Goal: Information Seeking & Learning: Check status

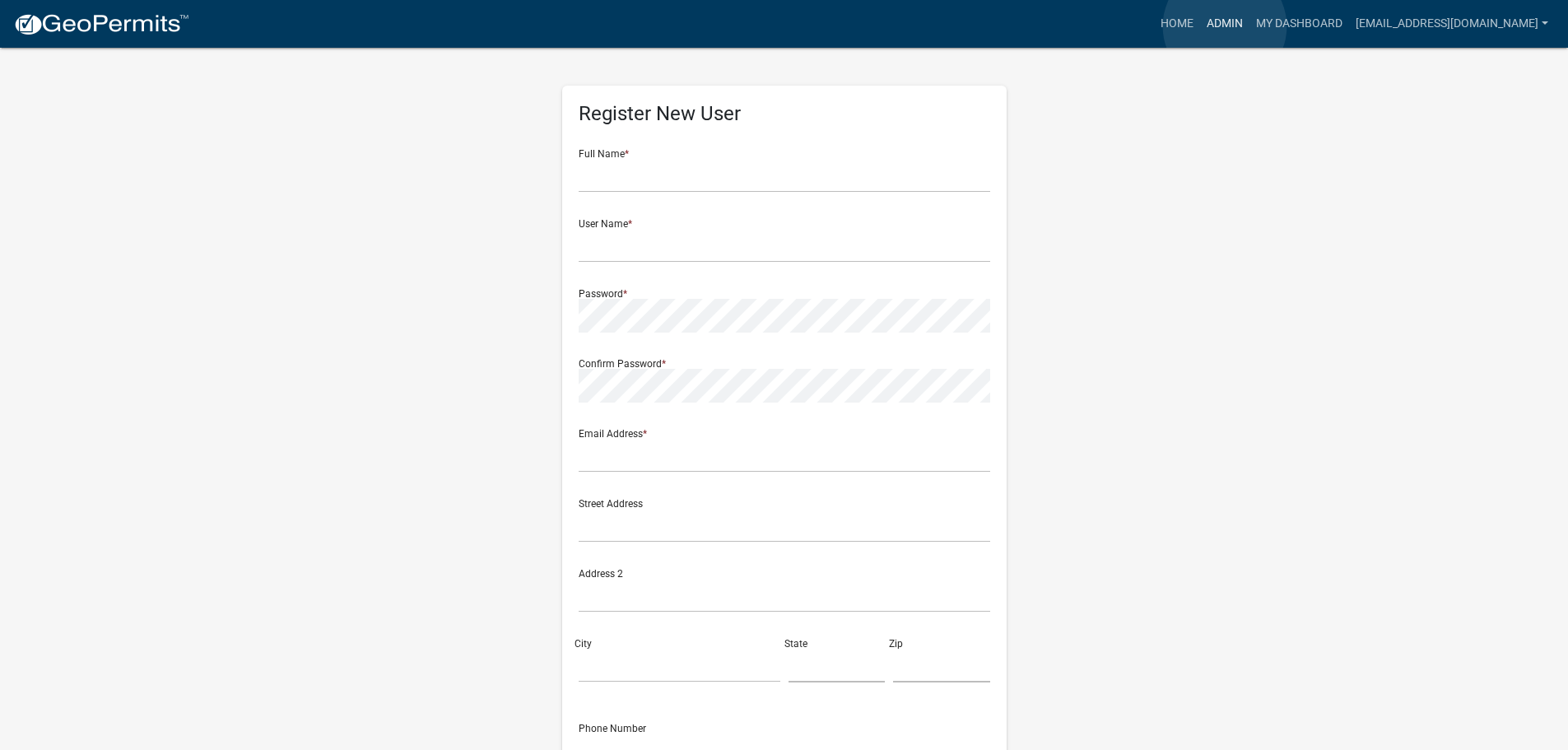
click at [1225, 26] on link "Admin" at bounding box center [1225, 24] width 49 height 31
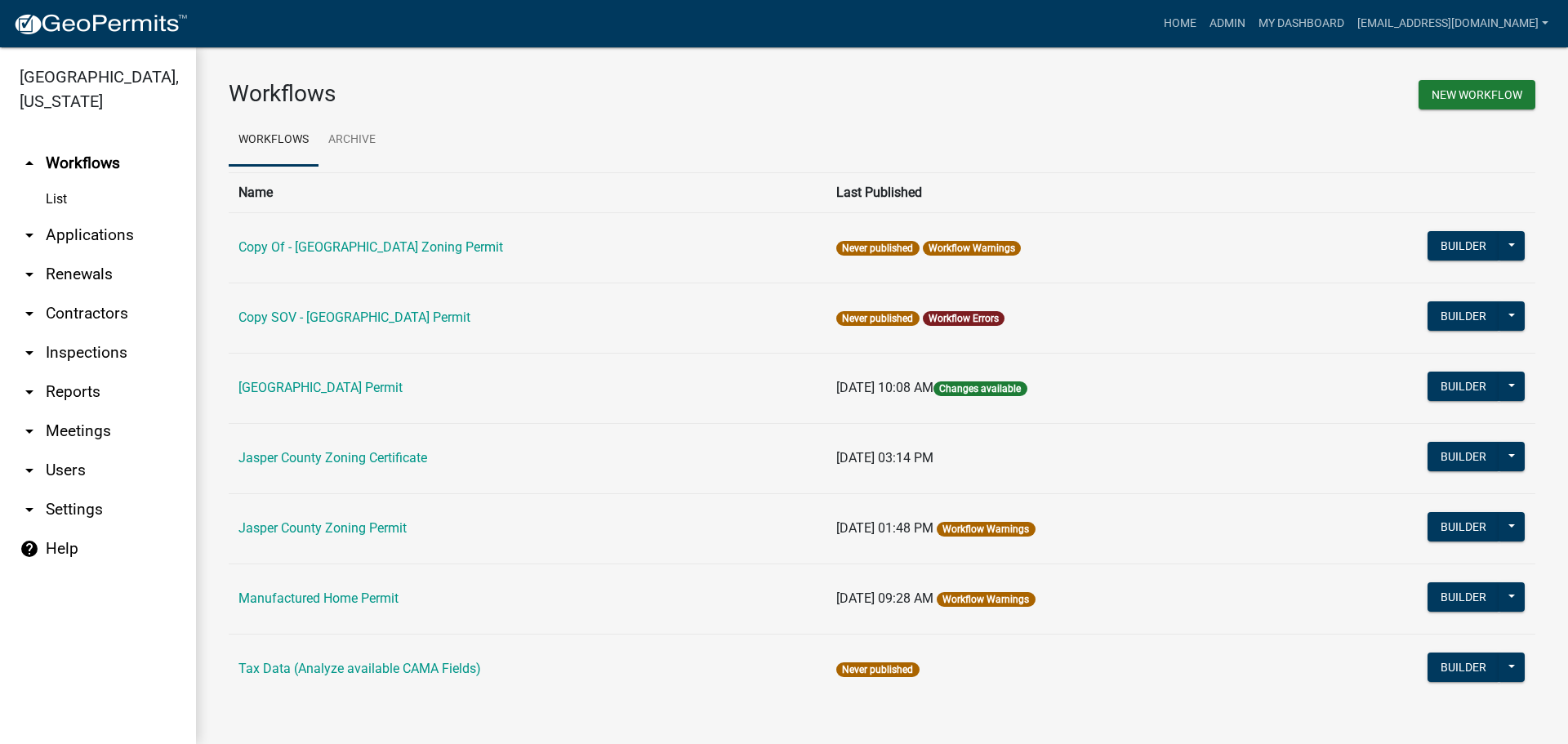
click at [87, 241] on link "arrow_drop_down Applications" at bounding box center [98, 235] width 196 height 39
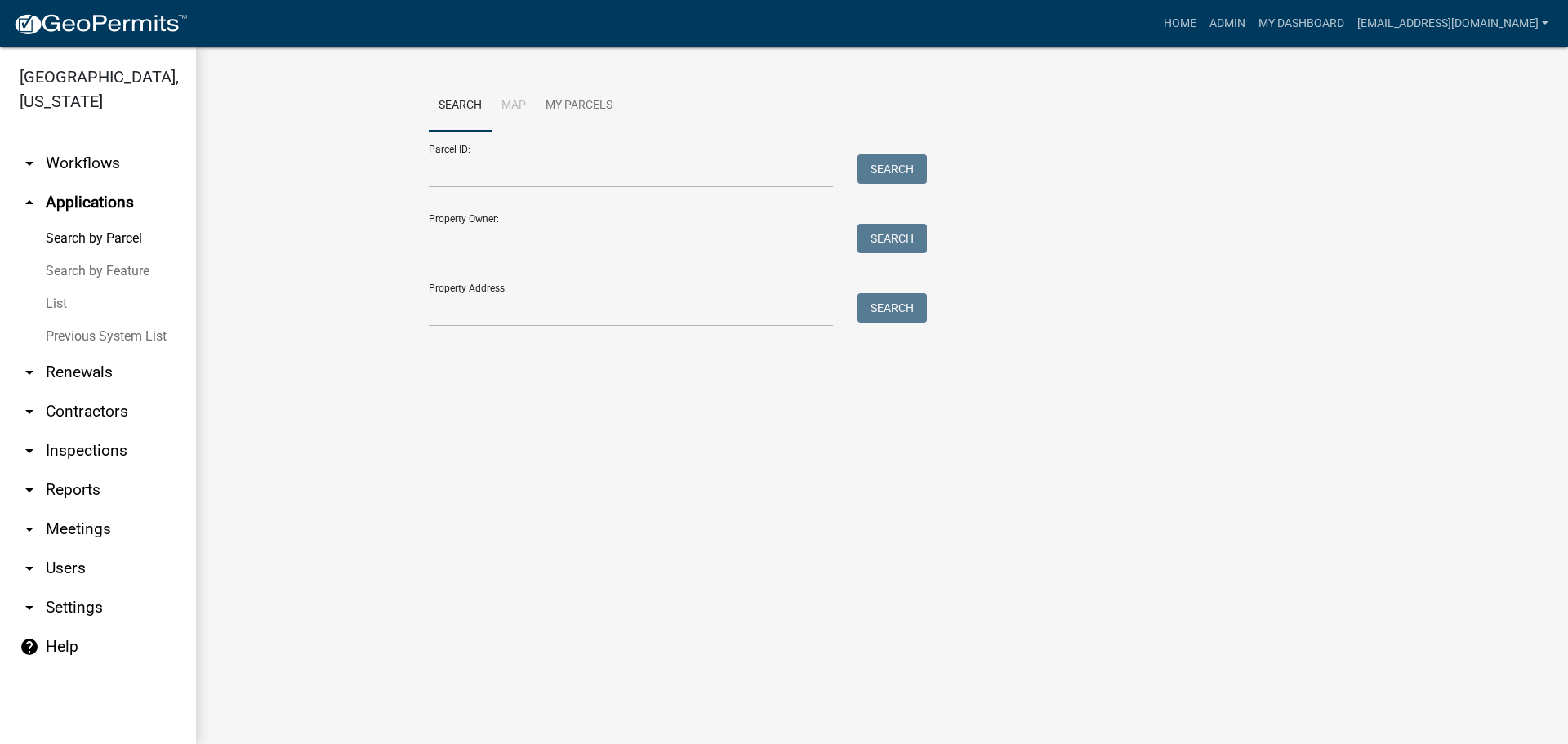
click at [65, 305] on link "List" at bounding box center [98, 304] width 196 height 33
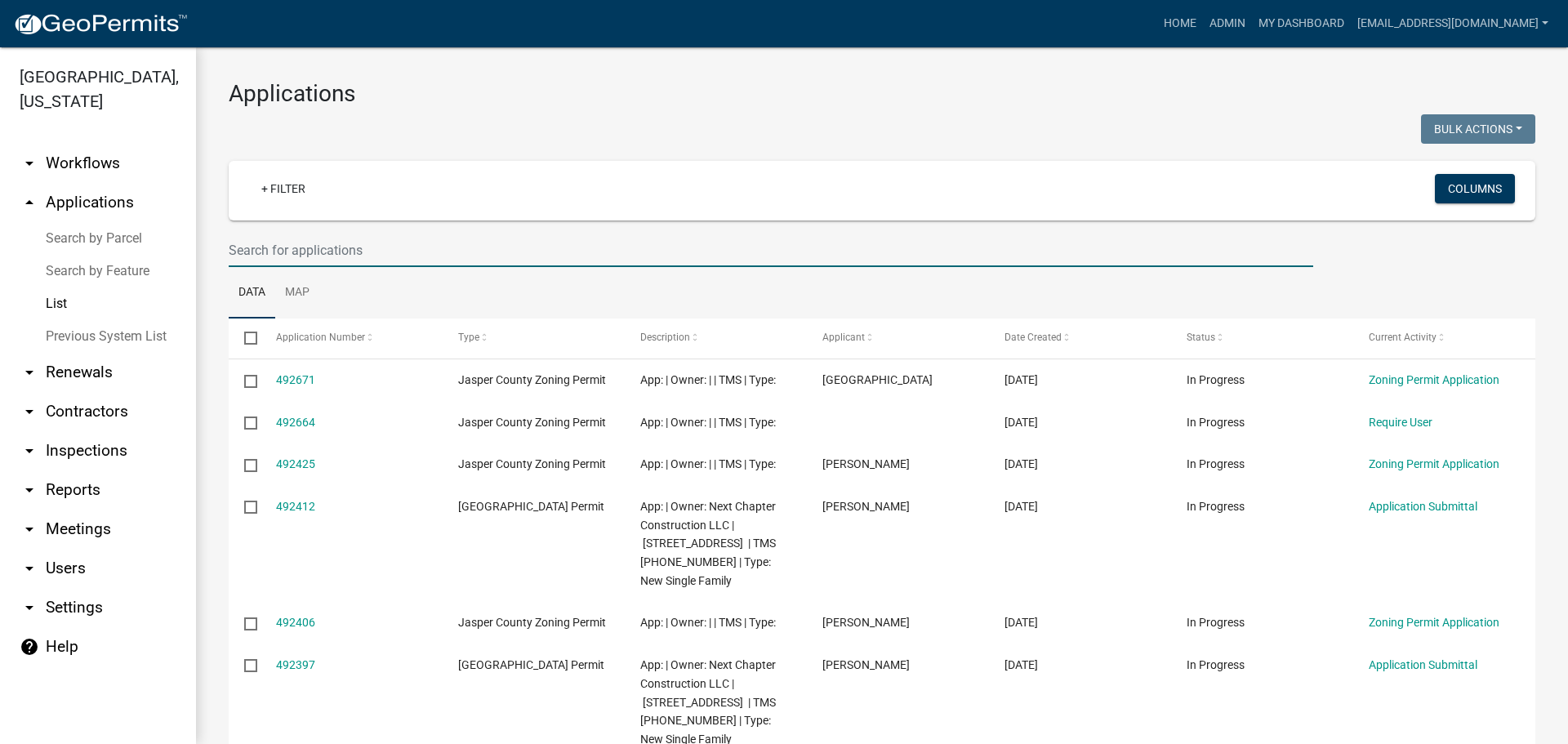
click at [502, 256] on input "text" at bounding box center [771, 250] width 1085 height 33
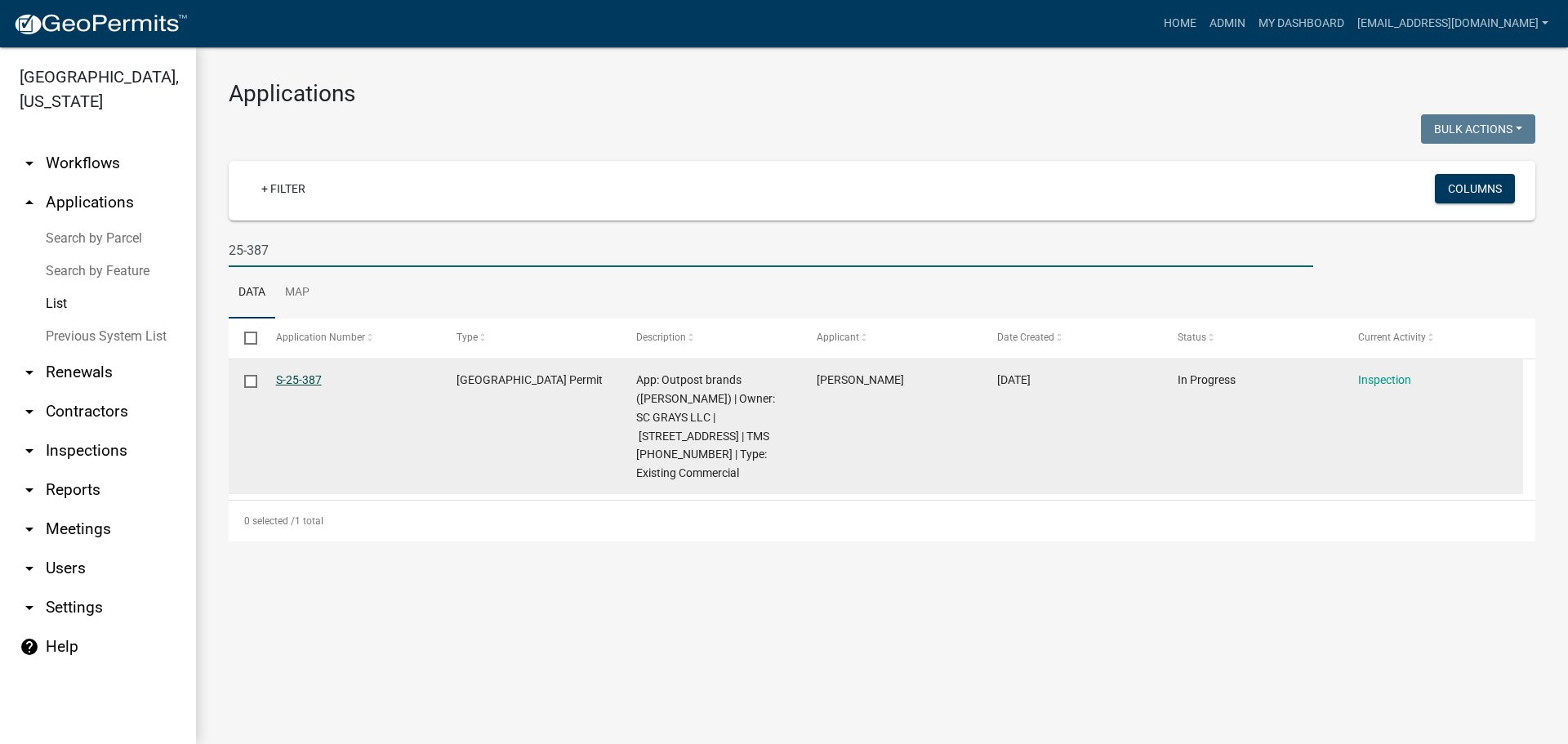
type input "25-387"
click at [296, 374] on link "S-25-387" at bounding box center [299, 380] width 46 height 13
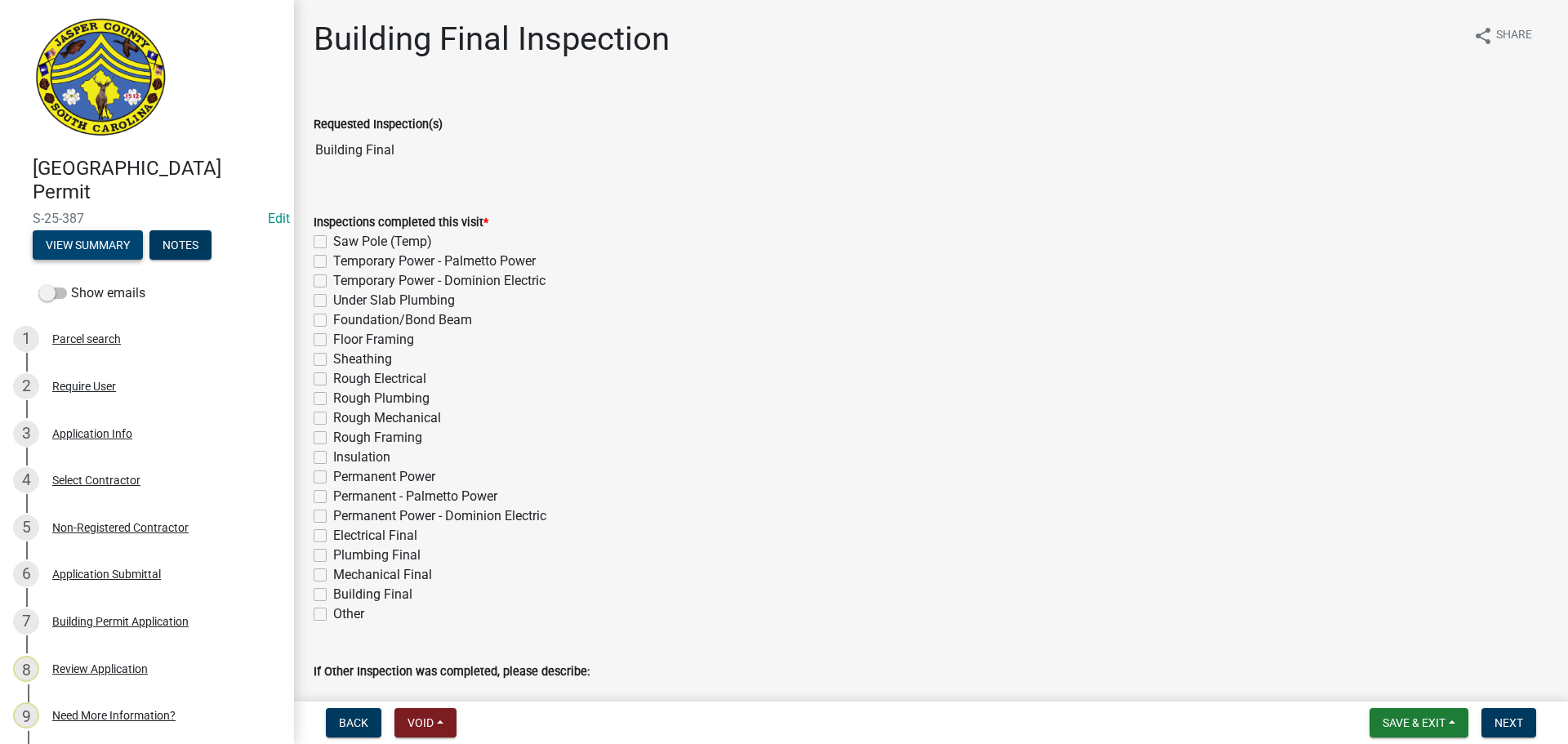
click at [58, 243] on button "View Summary" at bounding box center [87, 245] width 110 height 29
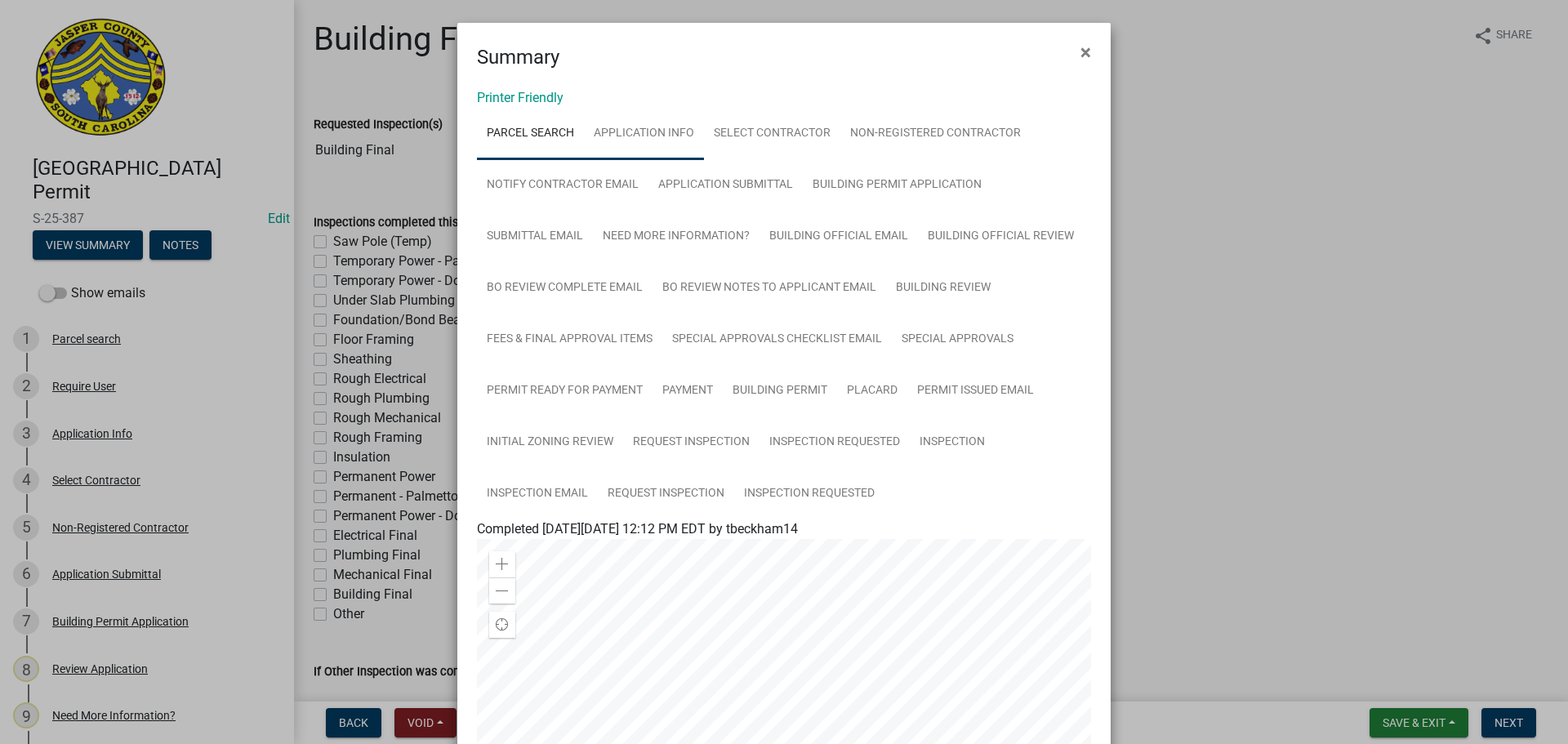
click at [640, 136] on link "Application Info" at bounding box center [644, 134] width 120 height 52
click at [1082, 51] on span "×" at bounding box center [1085, 52] width 11 height 23
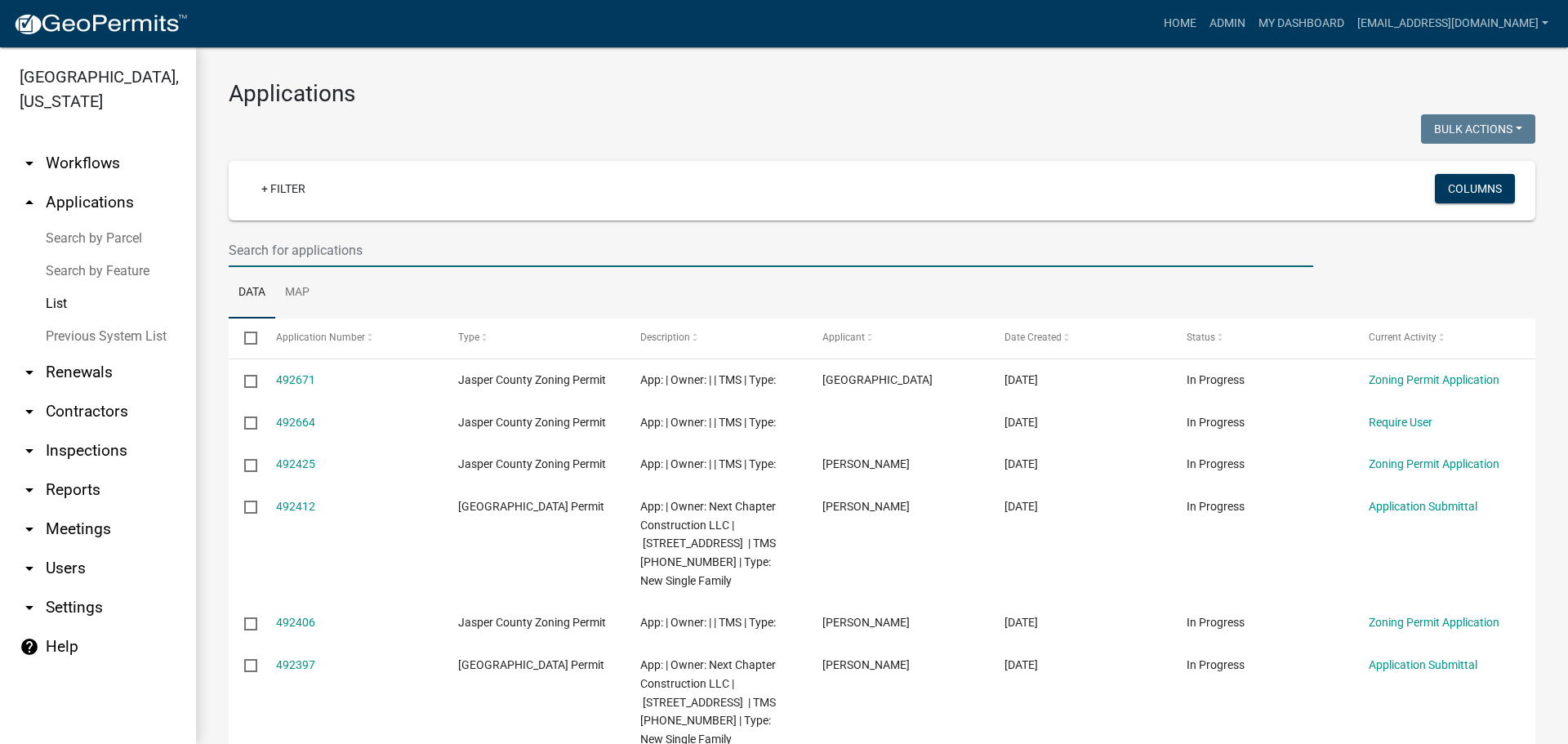
click at [412, 249] on input "text" at bounding box center [771, 250] width 1085 height 33
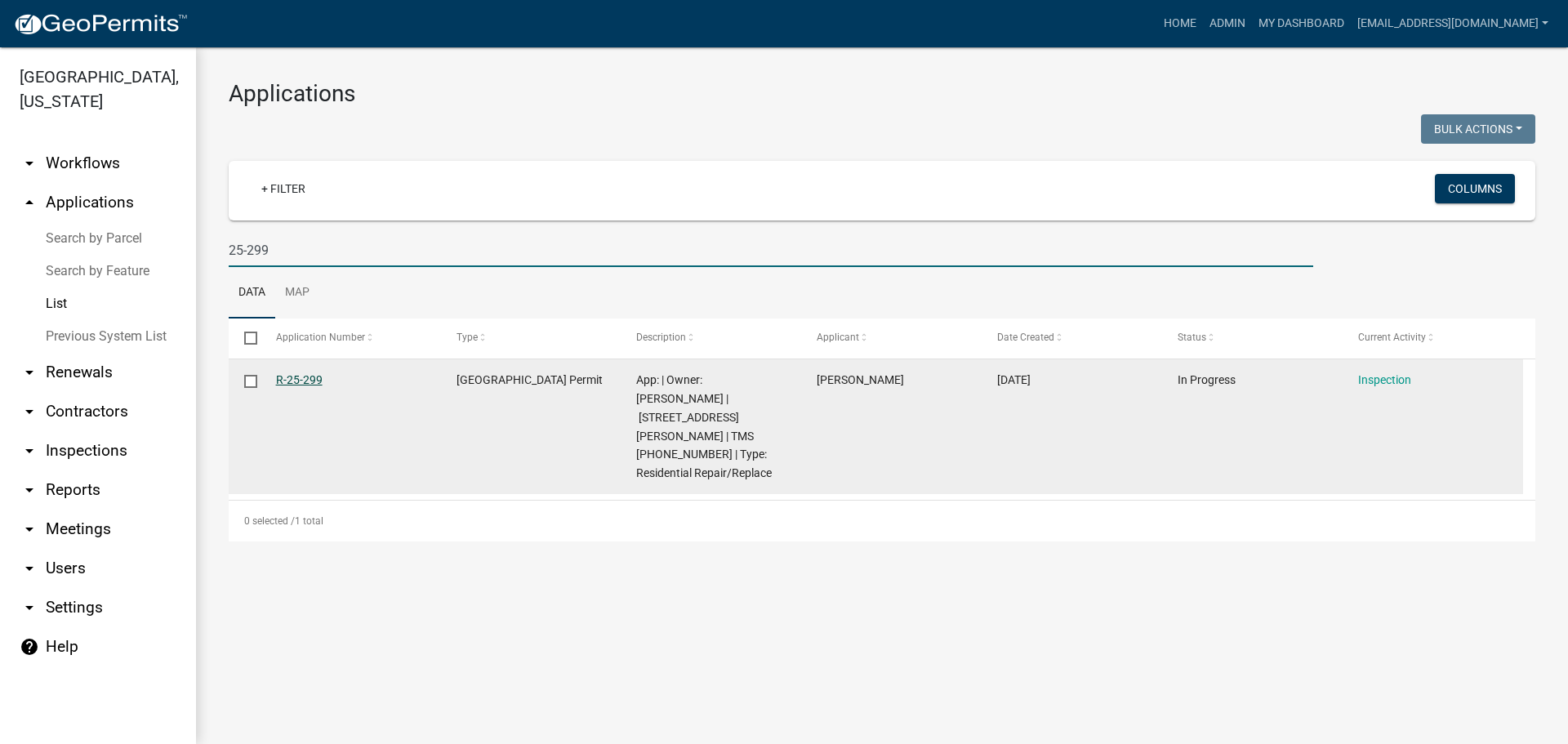
type input "25-299"
click at [294, 380] on link "R-25-299" at bounding box center [299, 380] width 47 height 13
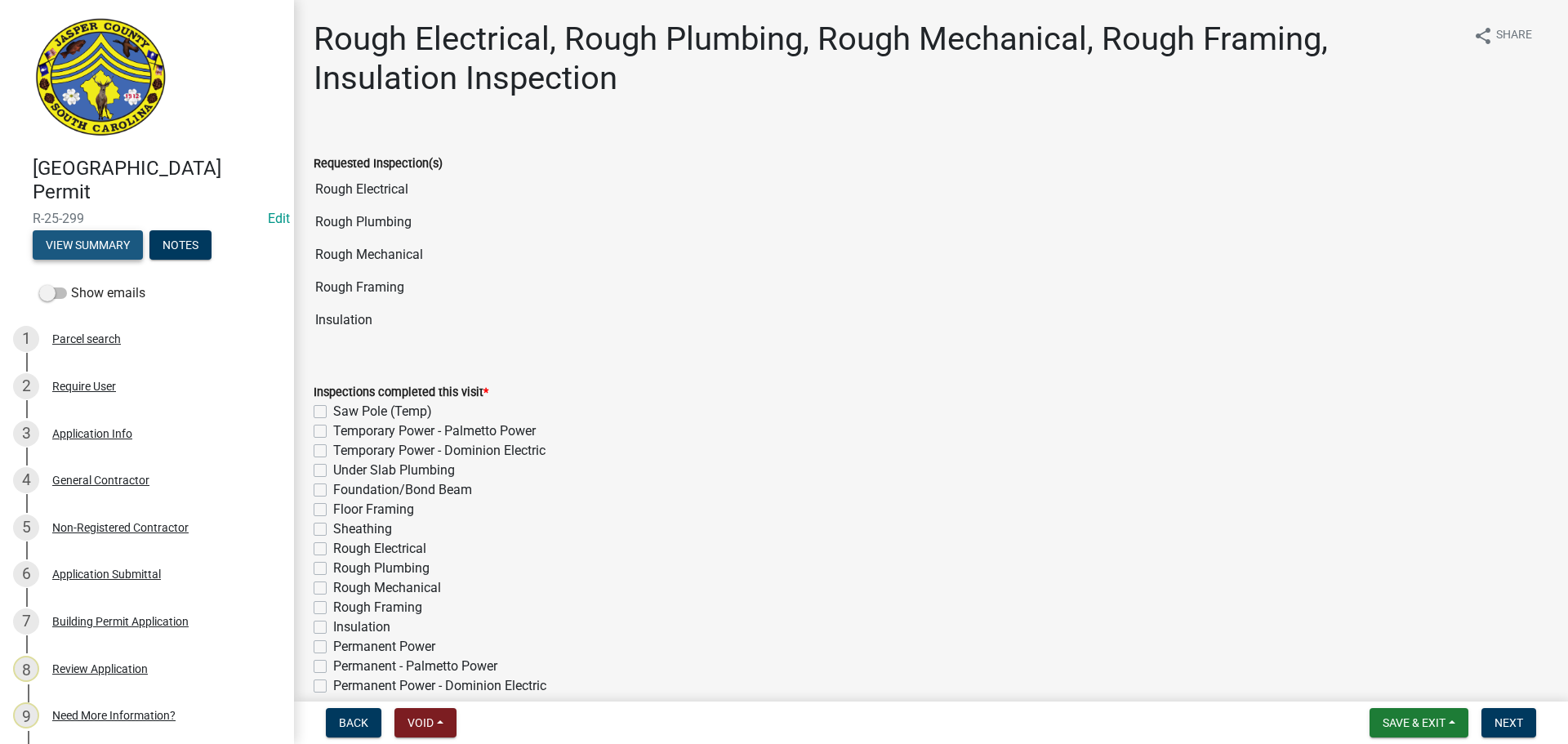
click at [104, 250] on button "View Summary" at bounding box center [87, 245] width 110 height 29
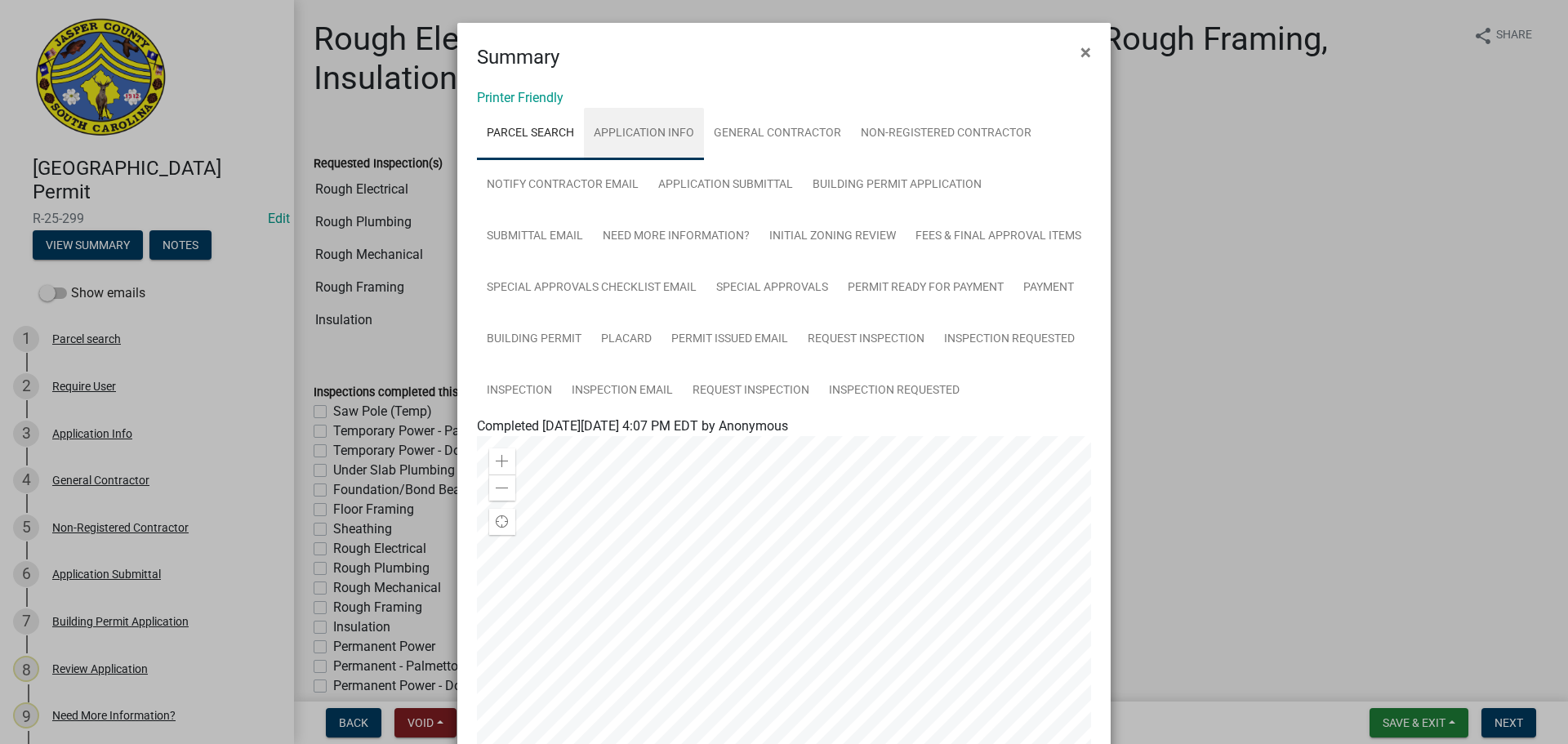
click at [640, 132] on link "Application Info" at bounding box center [644, 134] width 120 height 52
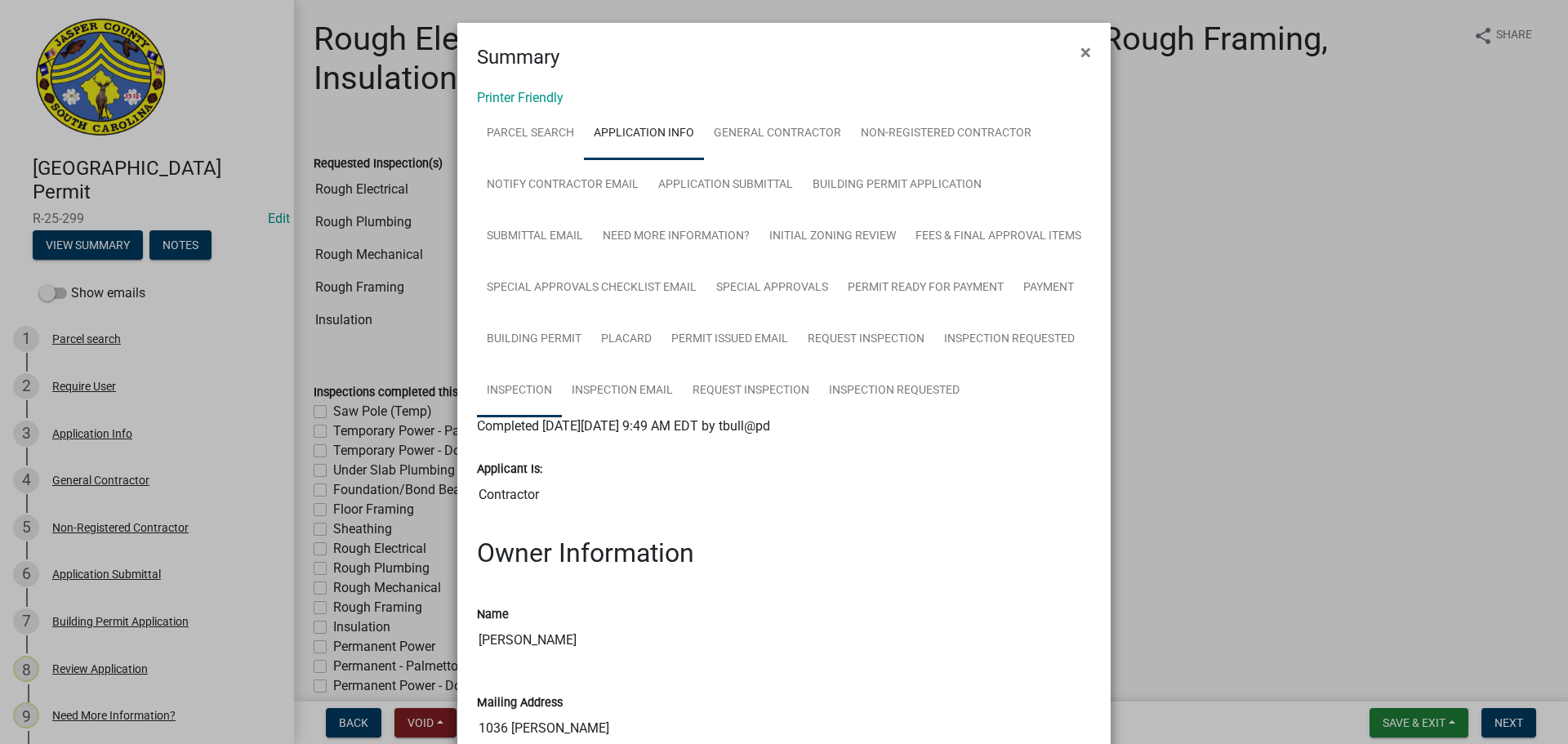
click at [509, 388] on link "Inspection" at bounding box center [519, 391] width 85 height 52
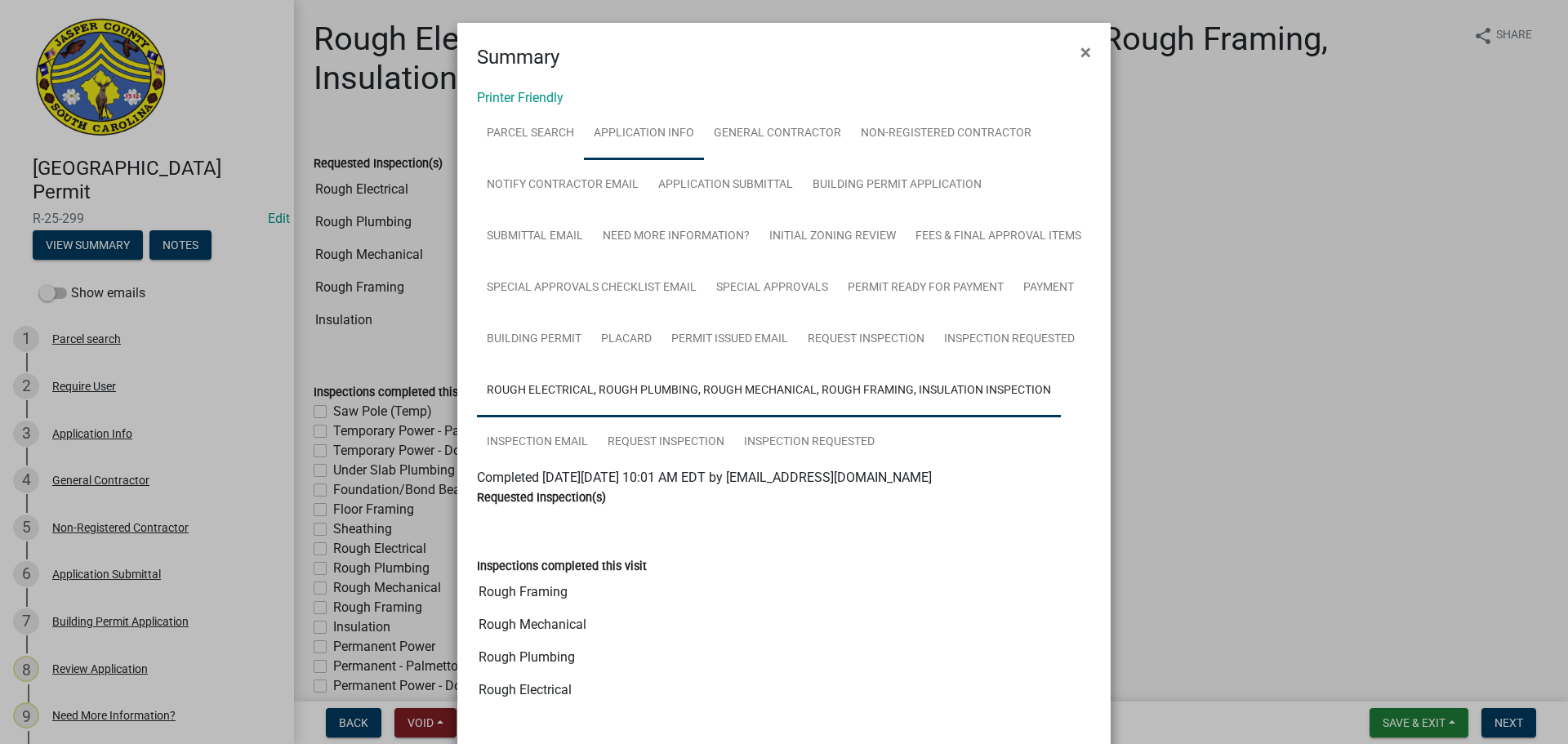
click at [662, 137] on link "Application Info" at bounding box center [644, 134] width 120 height 52
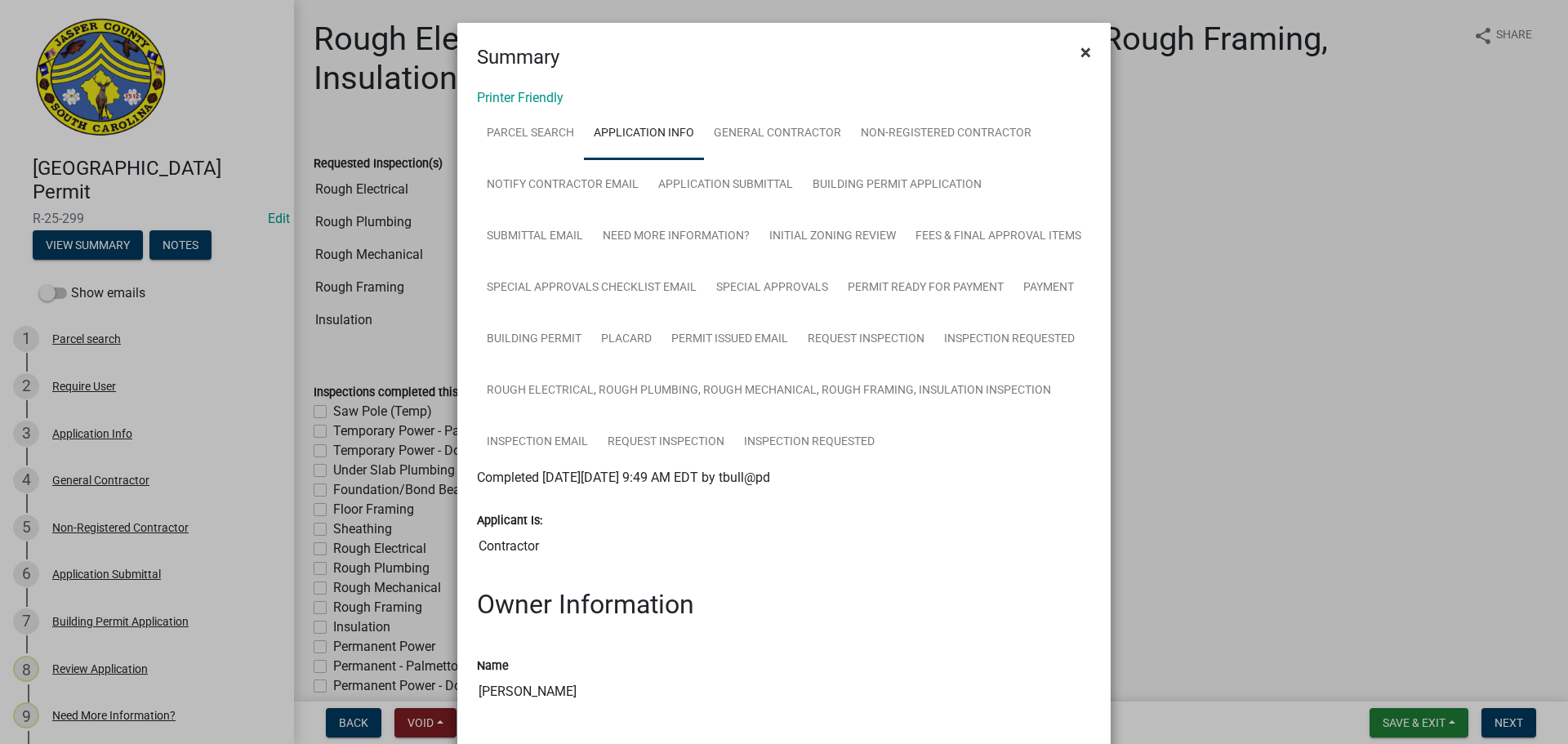
click at [1080, 55] on span "×" at bounding box center [1085, 52] width 11 height 23
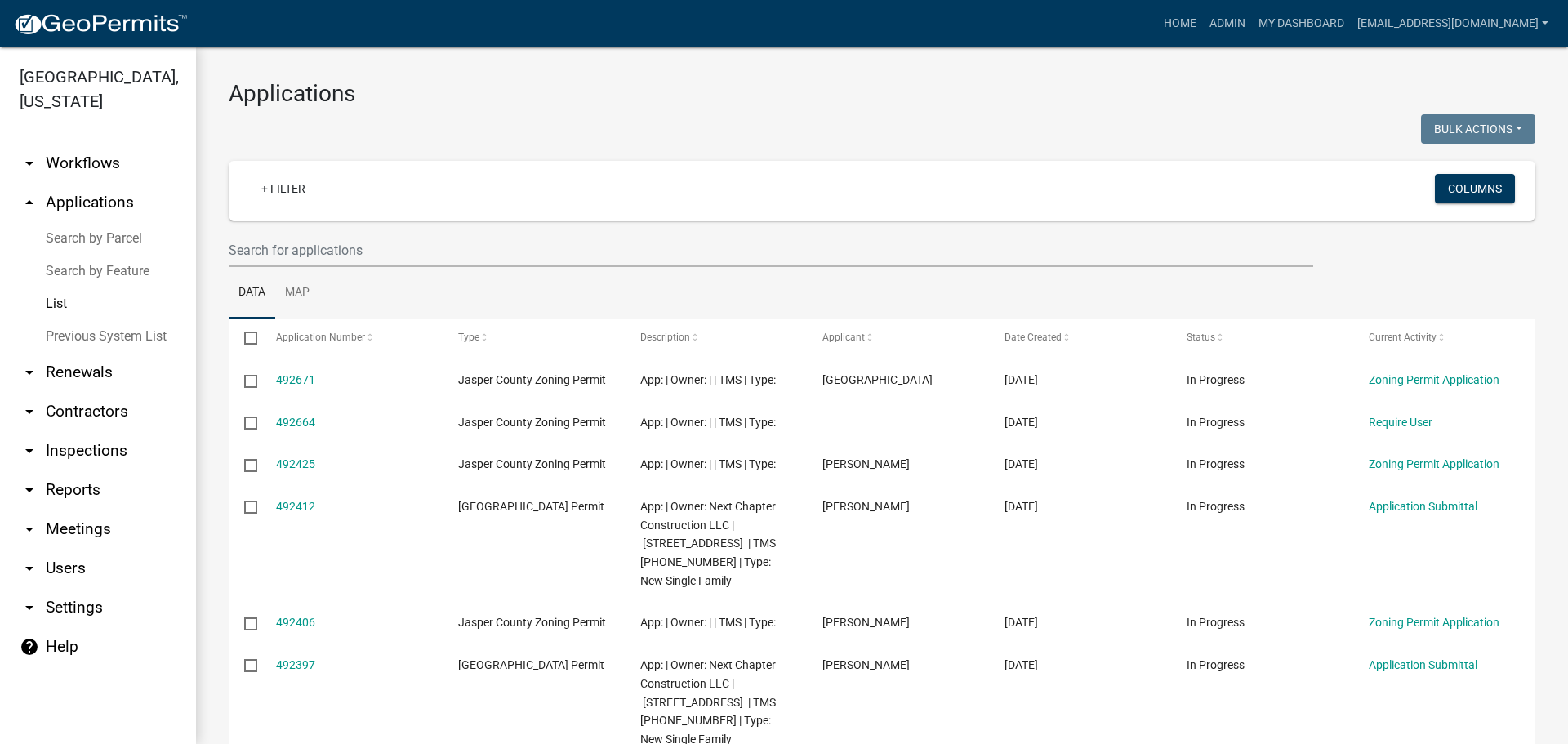
click at [60, 301] on link "List" at bounding box center [98, 304] width 196 height 33
click at [387, 252] on input "text" at bounding box center [771, 250] width 1085 height 33
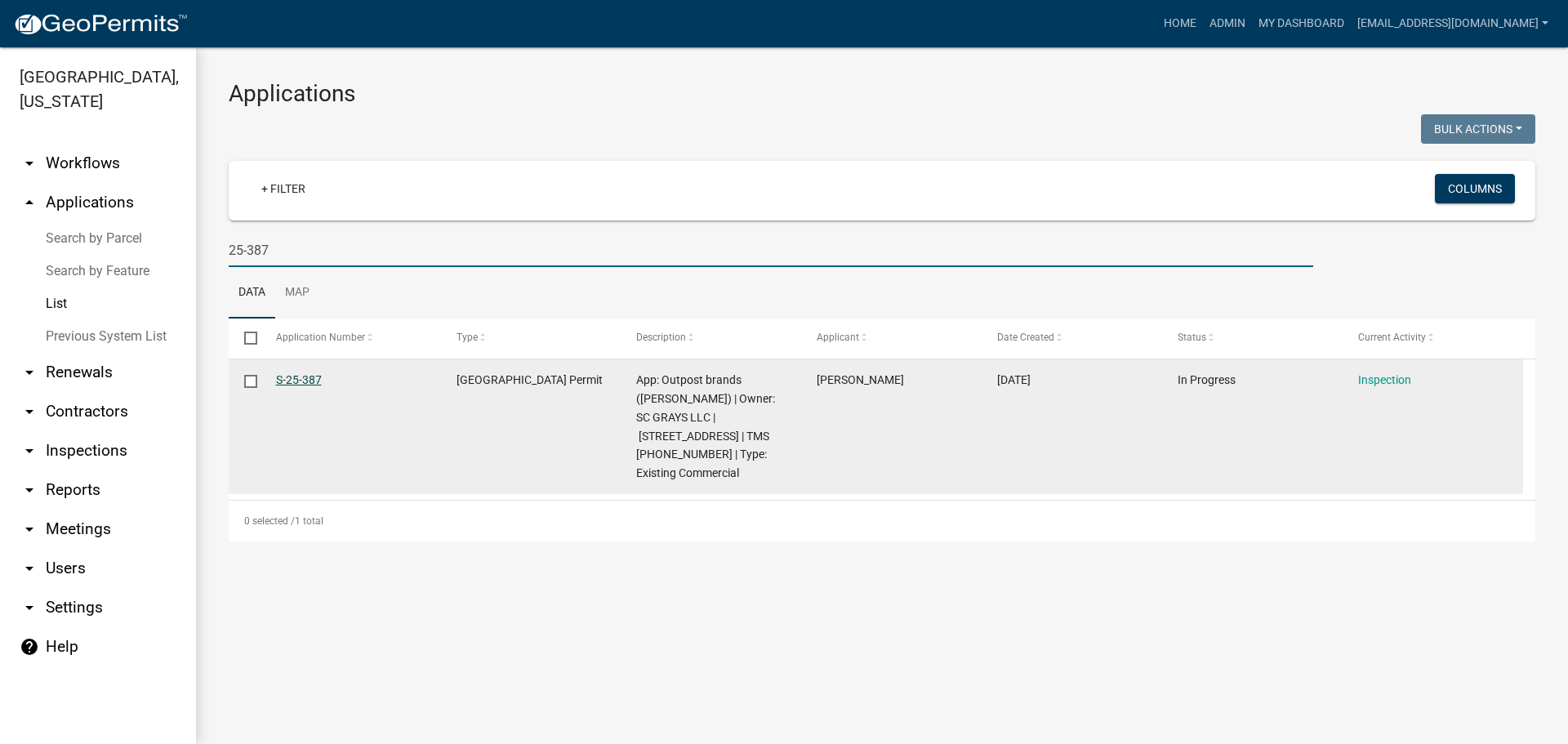
type input "25-387"
click at [305, 381] on link "S-25-387" at bounding box center [299, 380] width 46 height 13
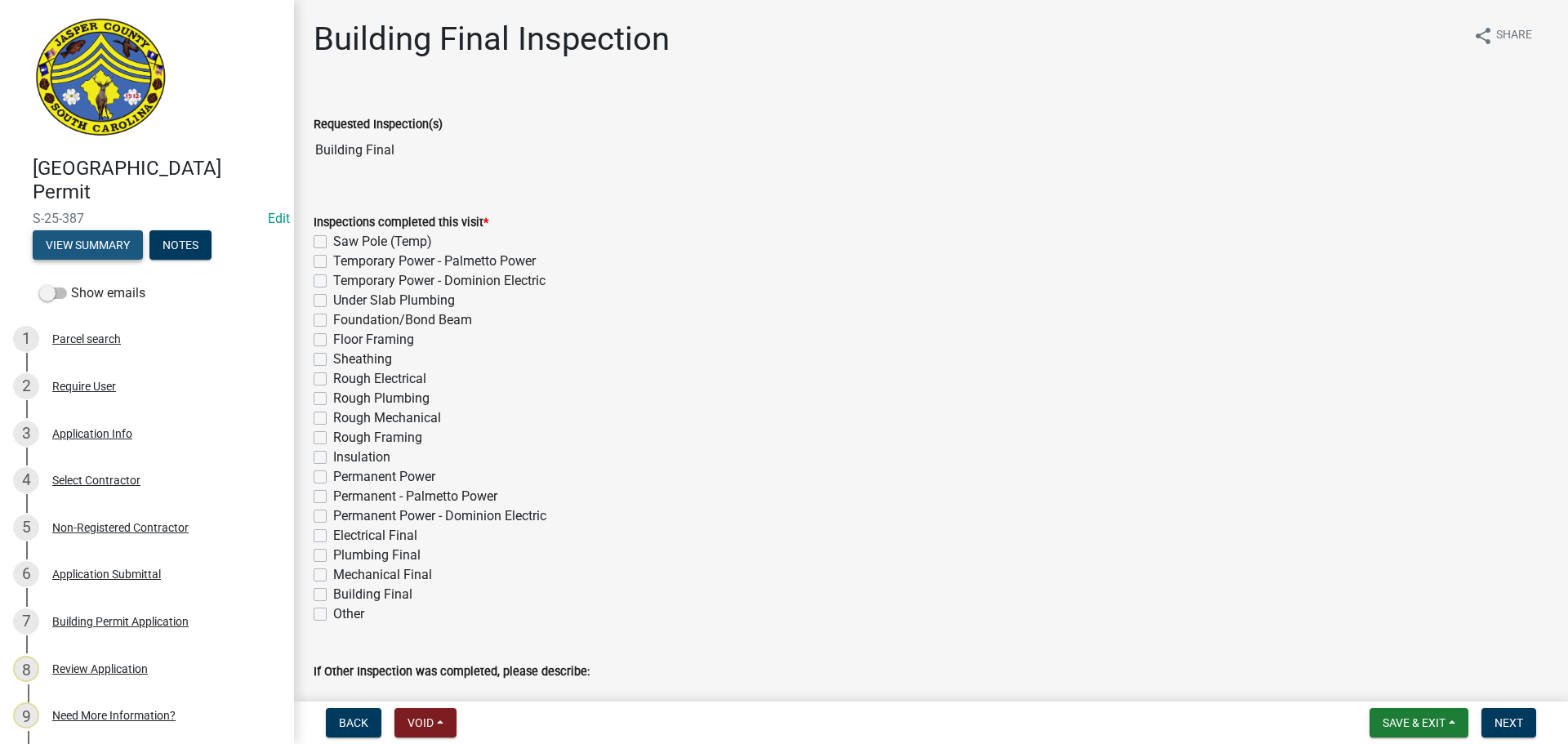
click at [127, 250] on button "View Summary" at bounding box center [87, 245] width 110 height 29
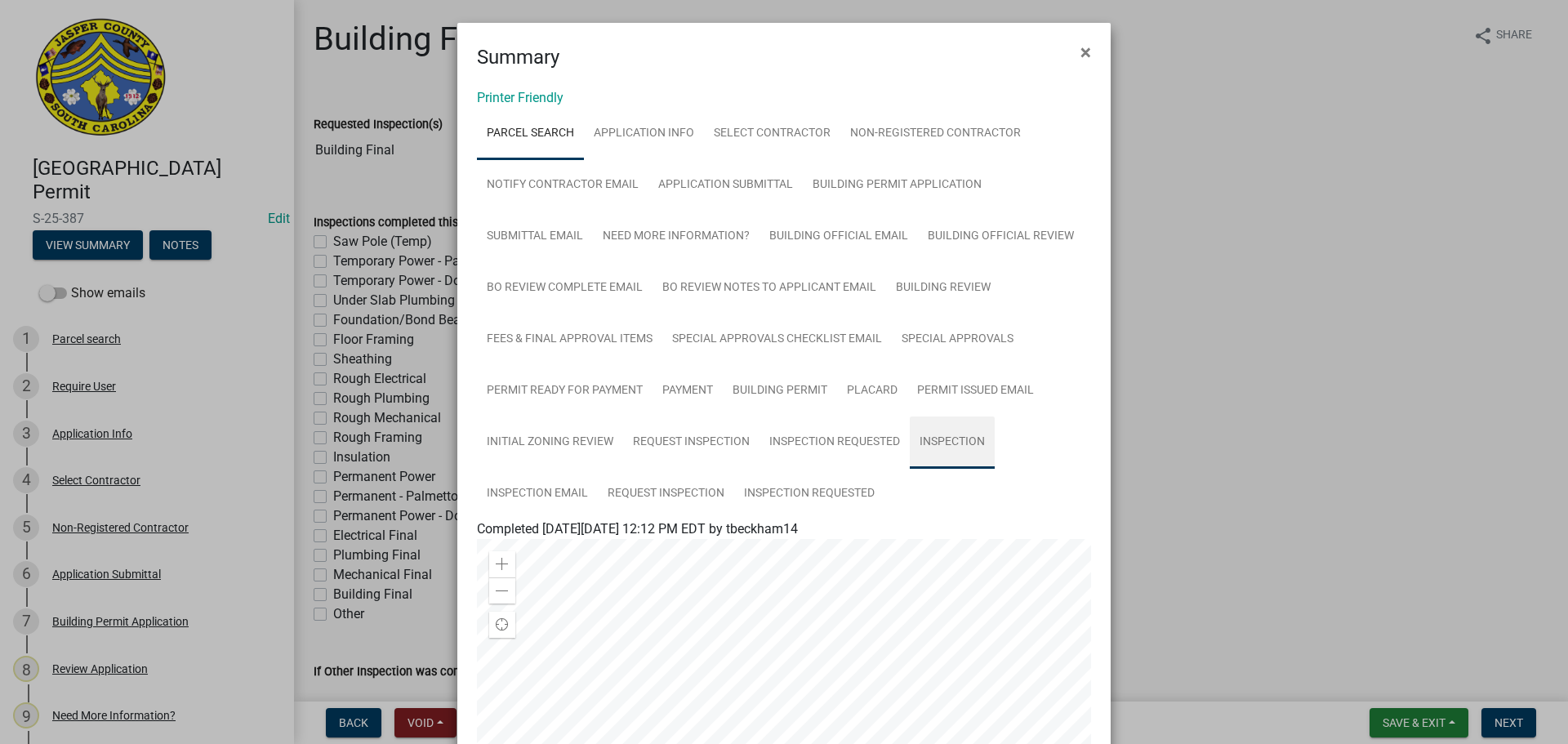
click at [944, 443] on link "Inspection" at bounding box center [952, 443] width 85 height 52
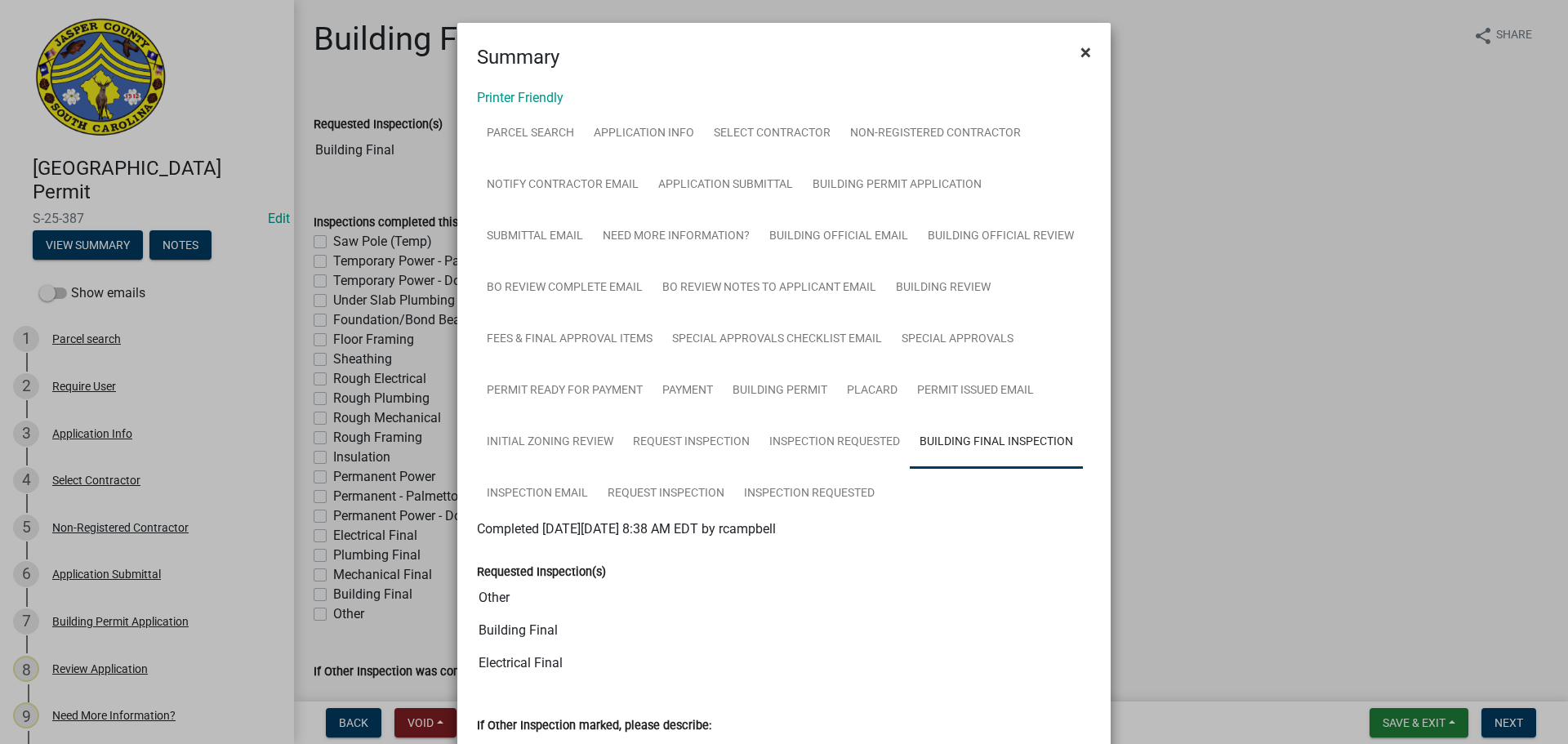
click at [1084, 51] on span "×" at bounding box center [1085, 52] width 11 height 23
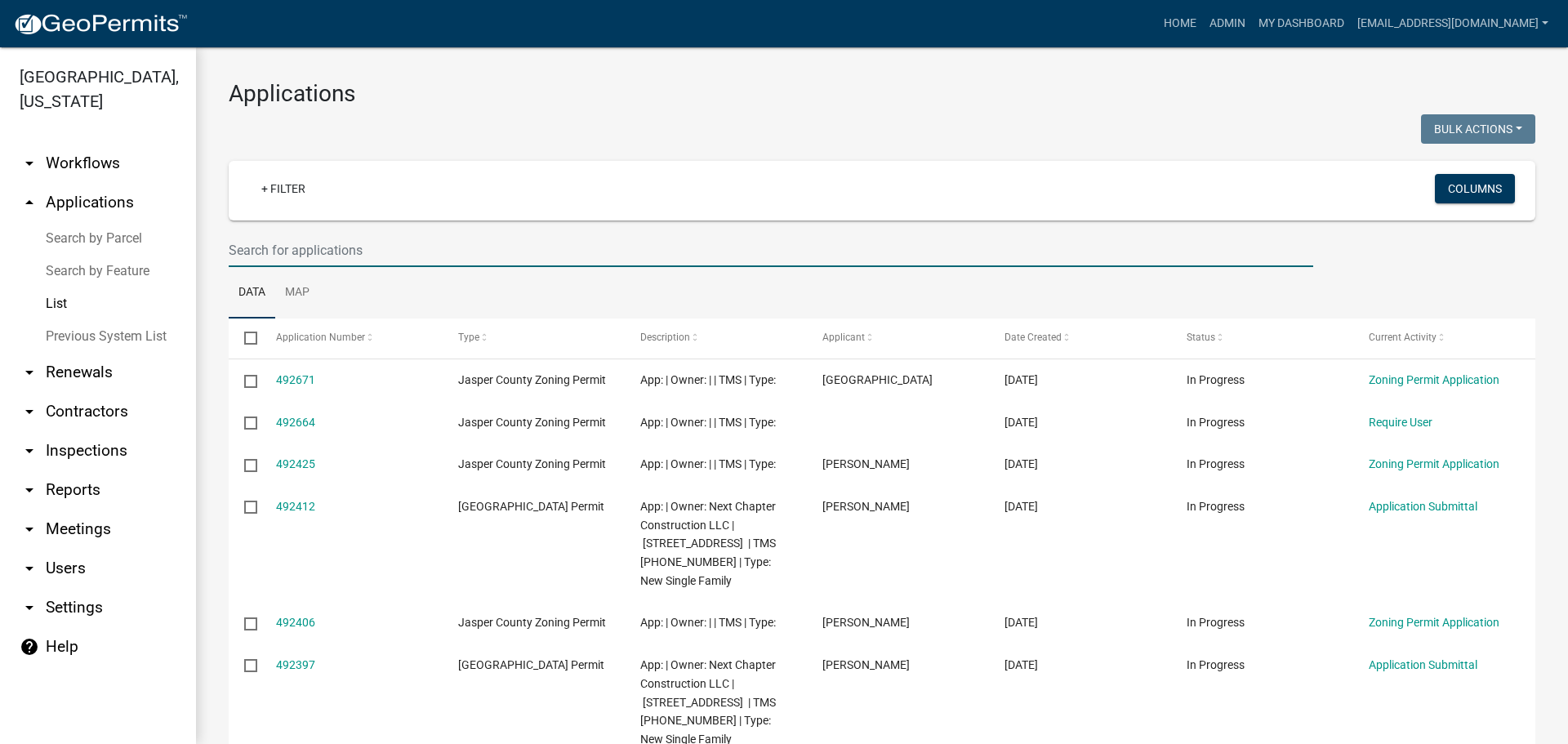
click at [466, 239] on input "text" at bounding box center [771, 250] width 1085 height 33
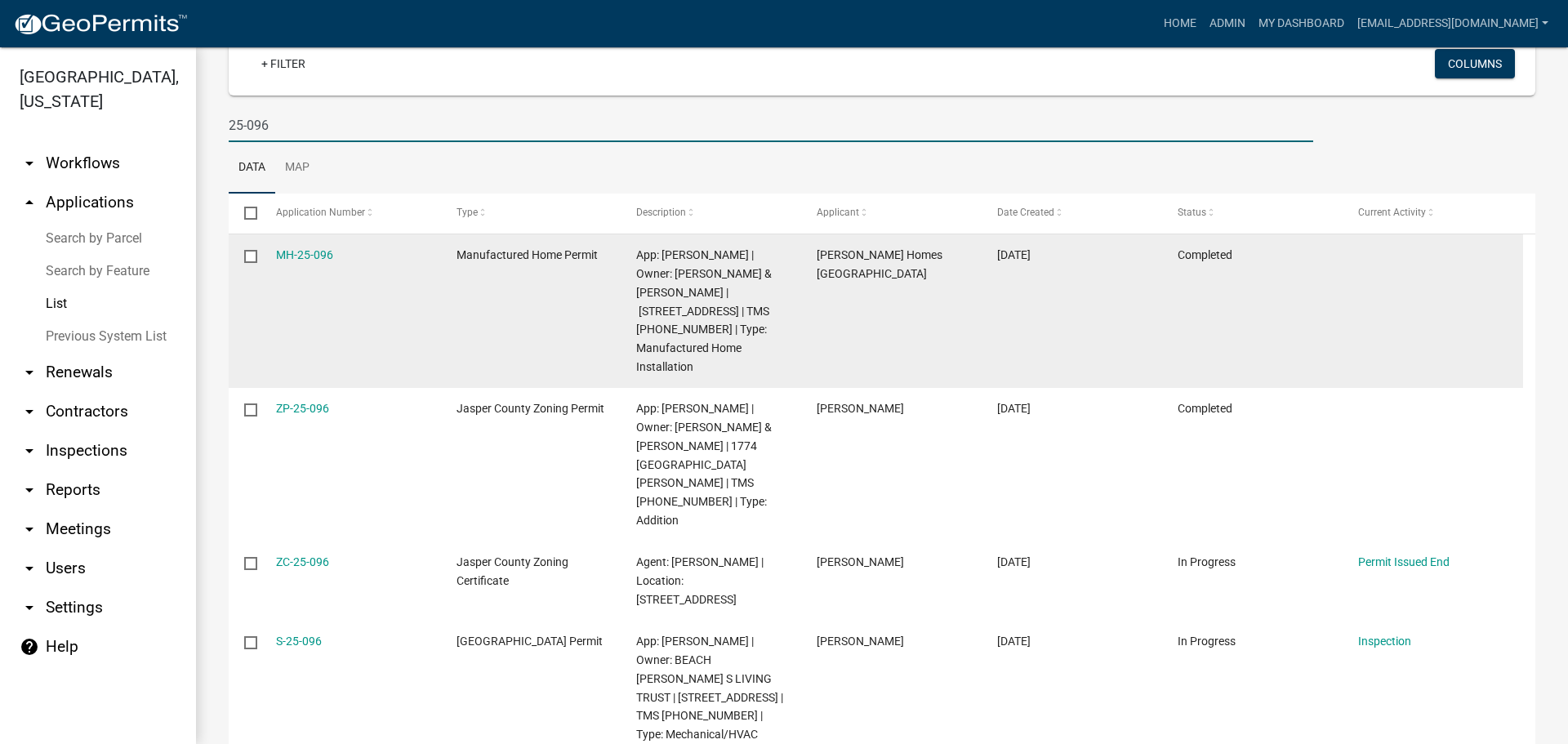
scroll to position [142, 0]
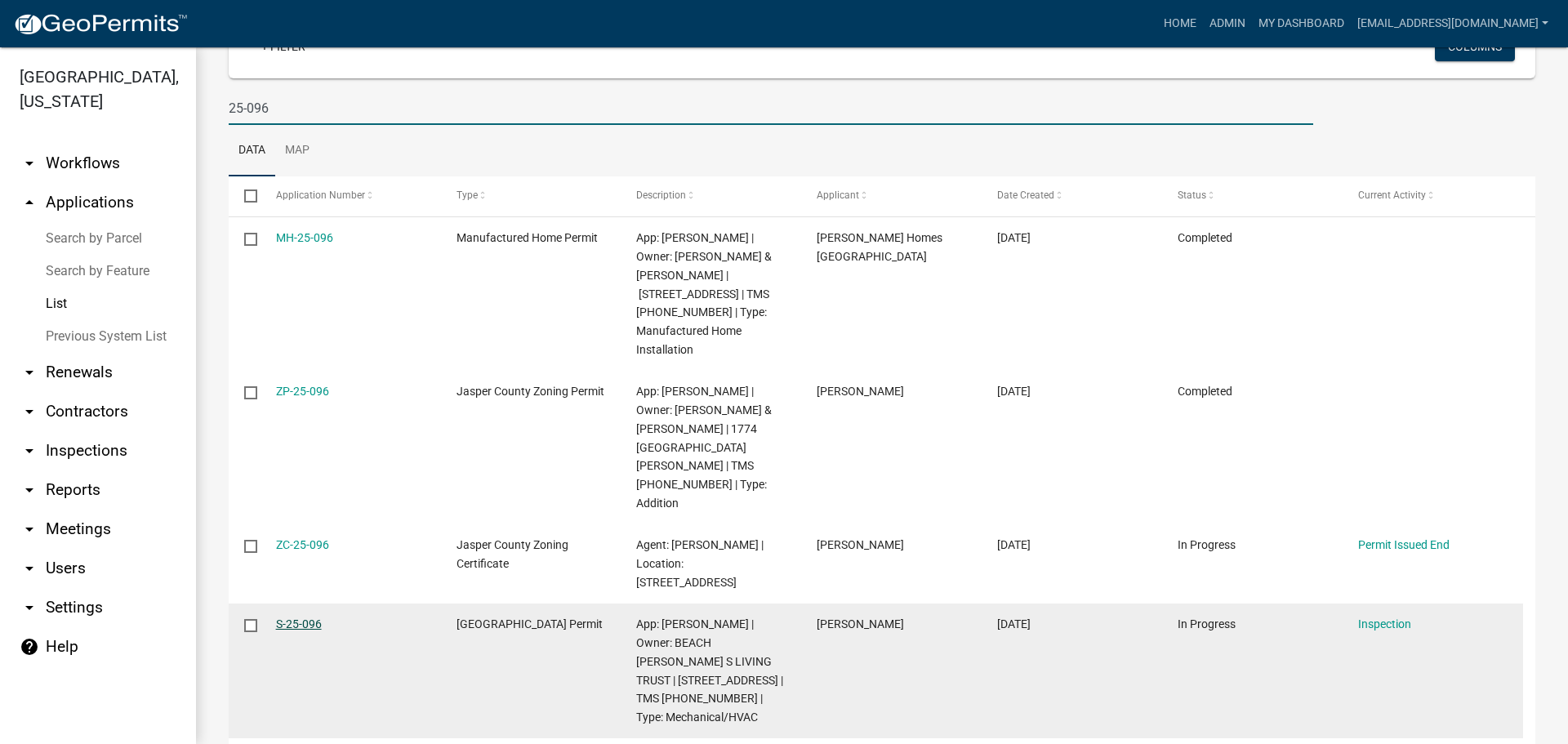
type input "25-096"
click at [296, 617] on link "S-25-096" at bounding box center [299, 624] width 46 height 13
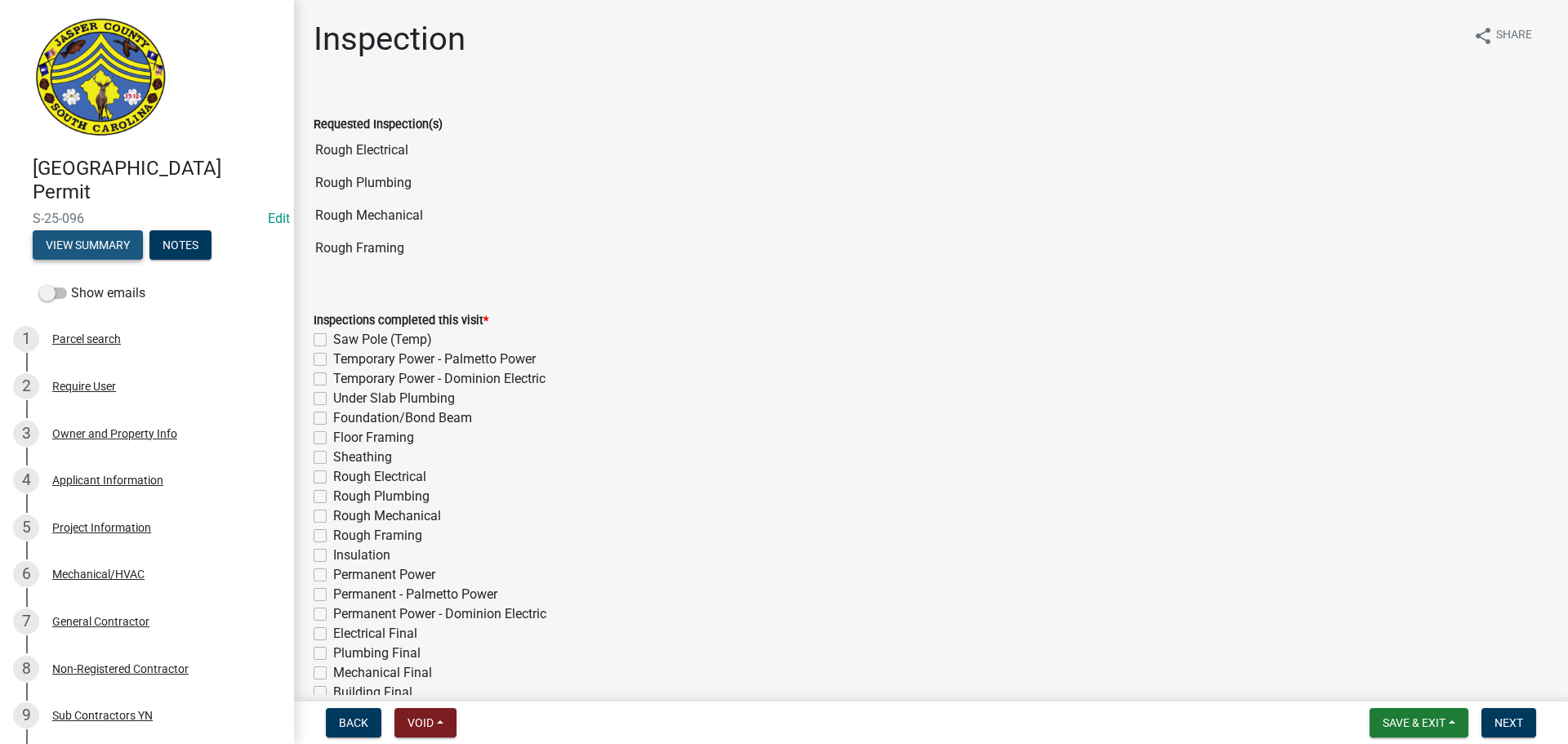
click at [83, 247] on button "View Summary" at bounding box center [87, 245] width 110 height 29
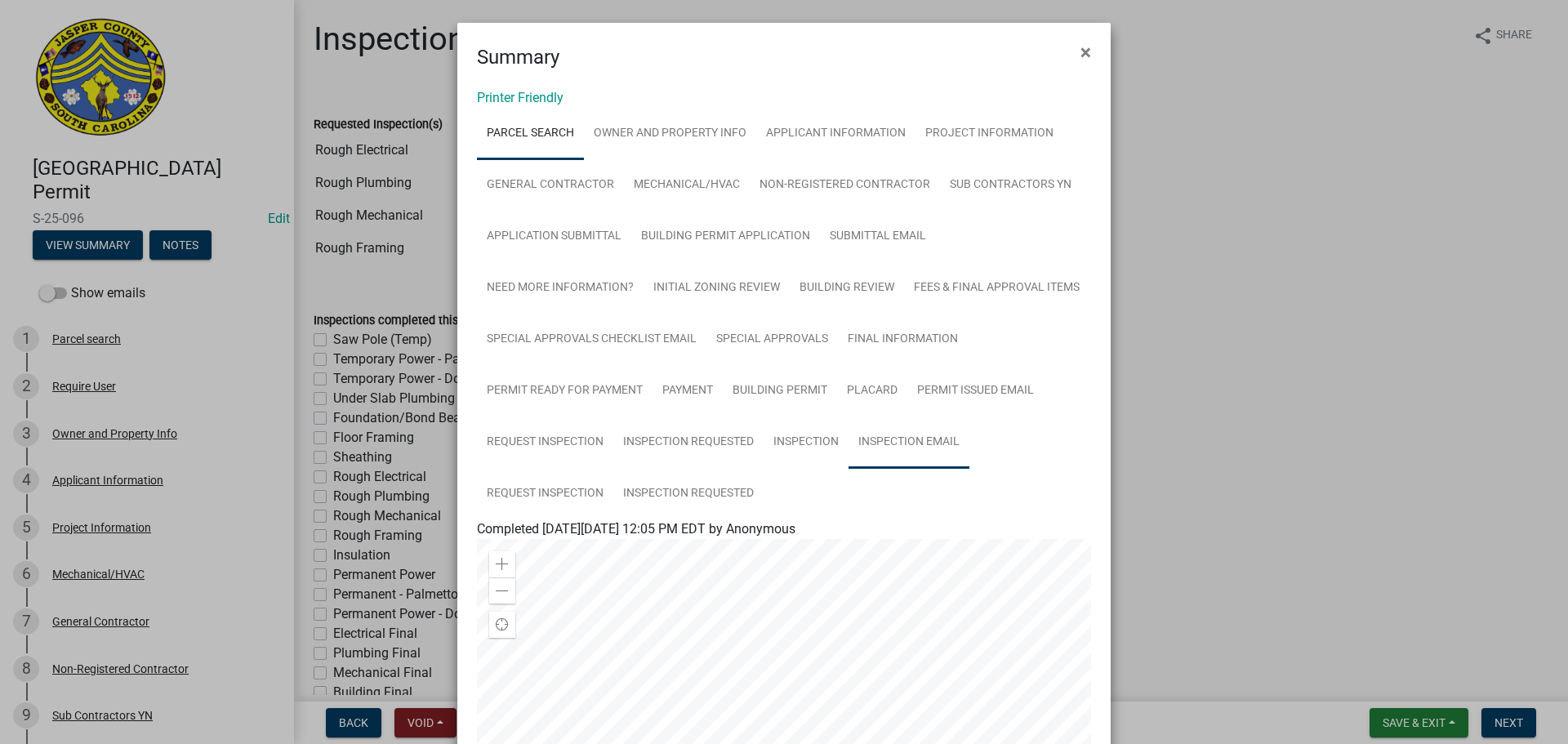
click at [907, 446] on link "Inspection Email" at bounding box center [909, 443] width 121 height 52
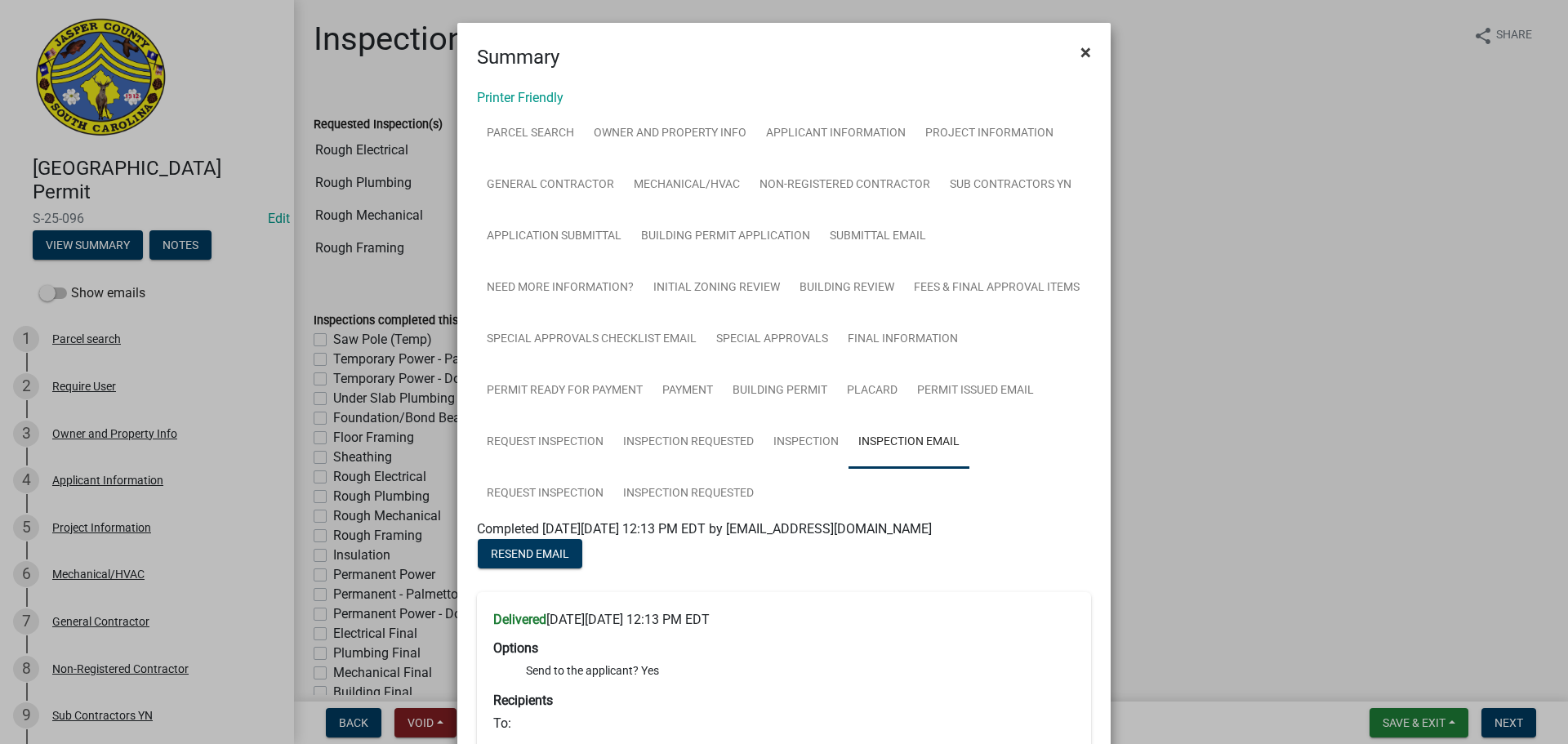
click at [1084, 50] on span "×" at bounding box center [1085, 52] width 11 height 23
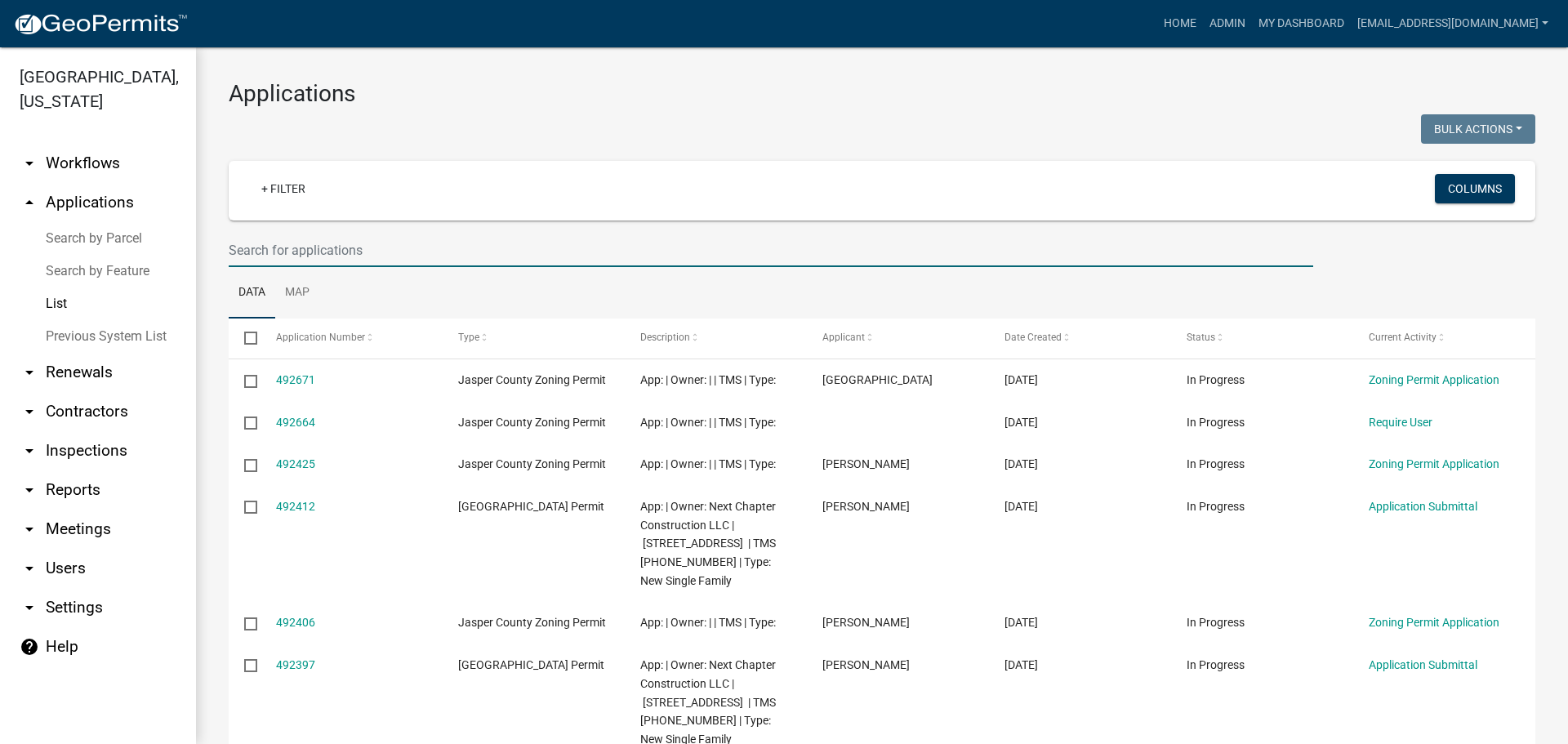
click at [405, 242] on input "text" at bounding box center [771, 250] width 1085 height 33
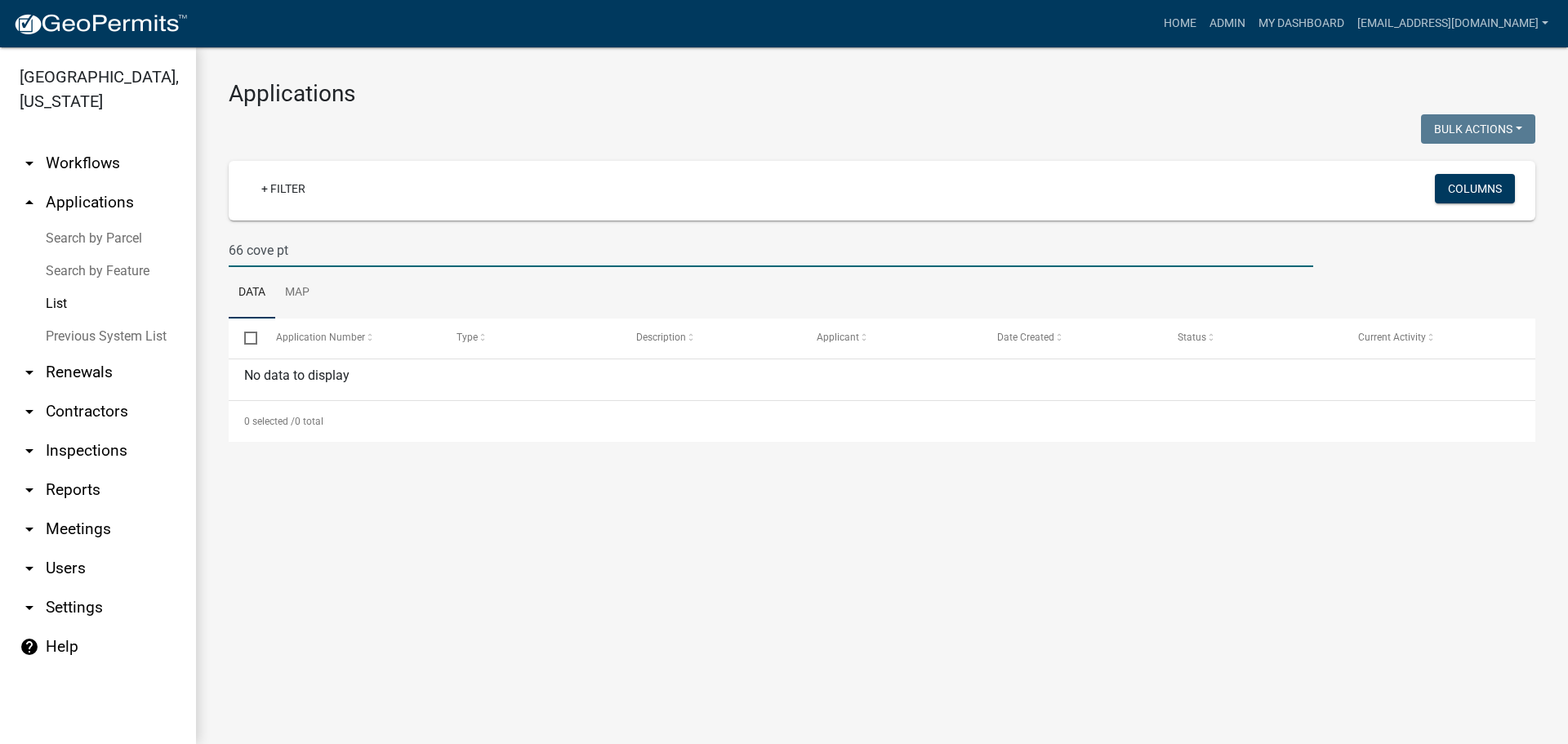
click at [271, 252] on input "66 cove pt" at bounding box center [771, 250] width 1085 height 33
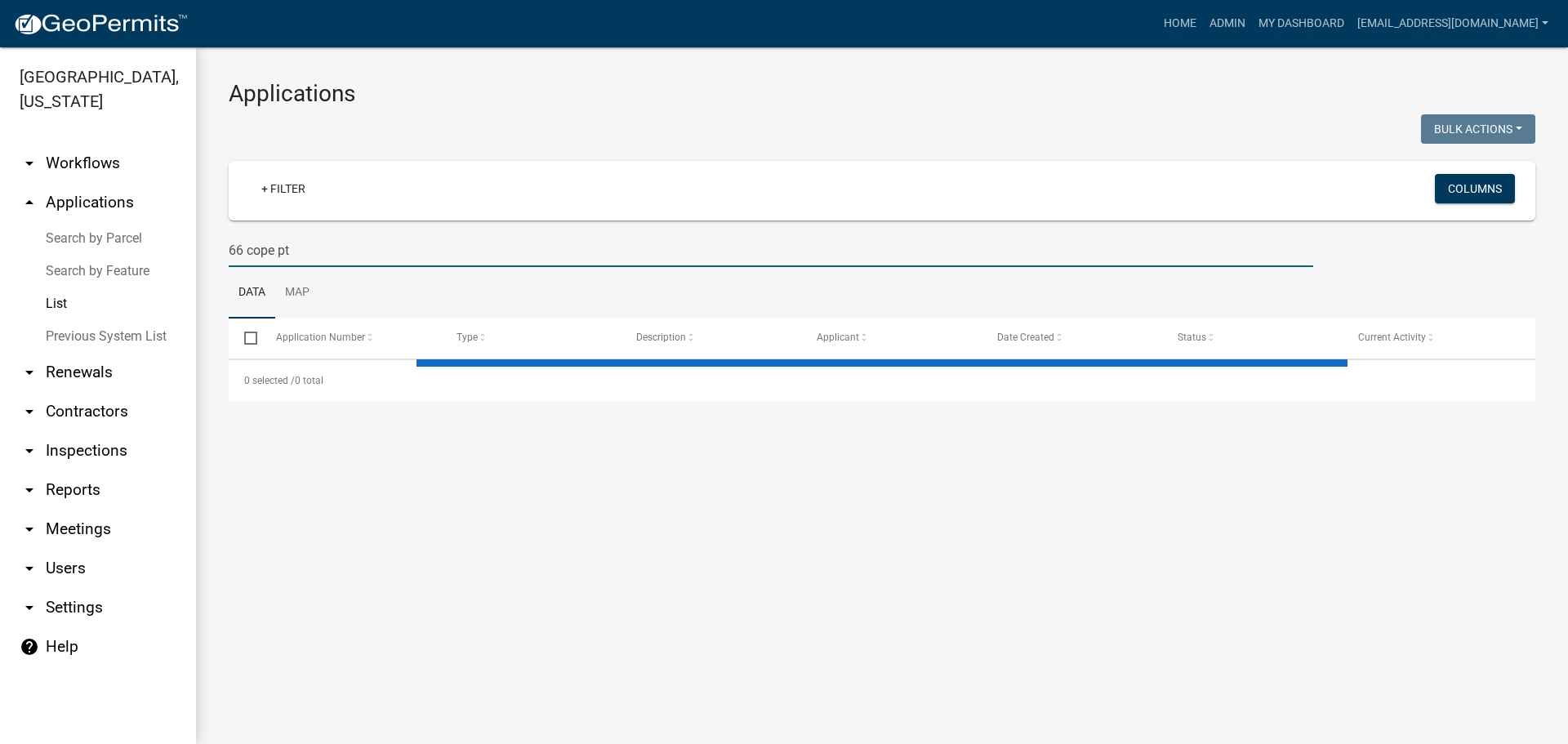
click at [310, 247] on input "66 cope pt" at bounding box center [771, 250] width 1085 height 33
type input "[STREET_ADDRESS]"
